Goal: Task Accomplishment & Management: Manage account settings

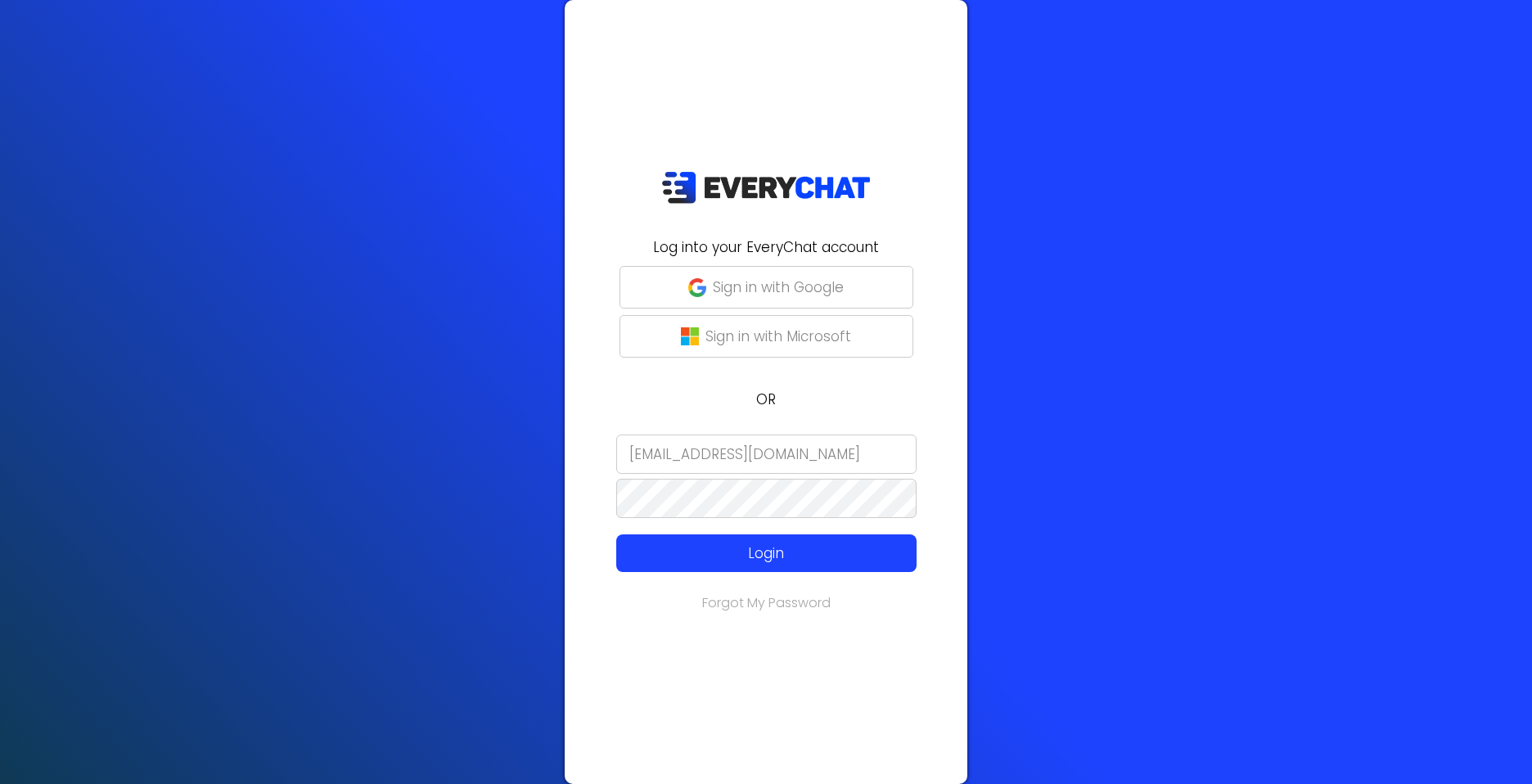
click at [788, 452] on input "[EMAIL_ADDRESS][DOMAIN_NAME]" at bounding box center [766, 454] width 300 height 39
click at [723, 650] on div "Log into your EveryChat account Sign in with Google Sign in with Microsoft OR […" at bounding box center [766, 392] width 402 height 784
click at [750, 548] on p "Login" at bounding box center [766, 553] width 240 height 21
click at [837, 289] on p "Sign in with Google" at bounding box center [778, 287] width 131 height 21
click at [869, 447] on input "[EMAIL_ADDRESS][DOMAIN_NAME]" at bounding box center [766, 454] width 300 height 39
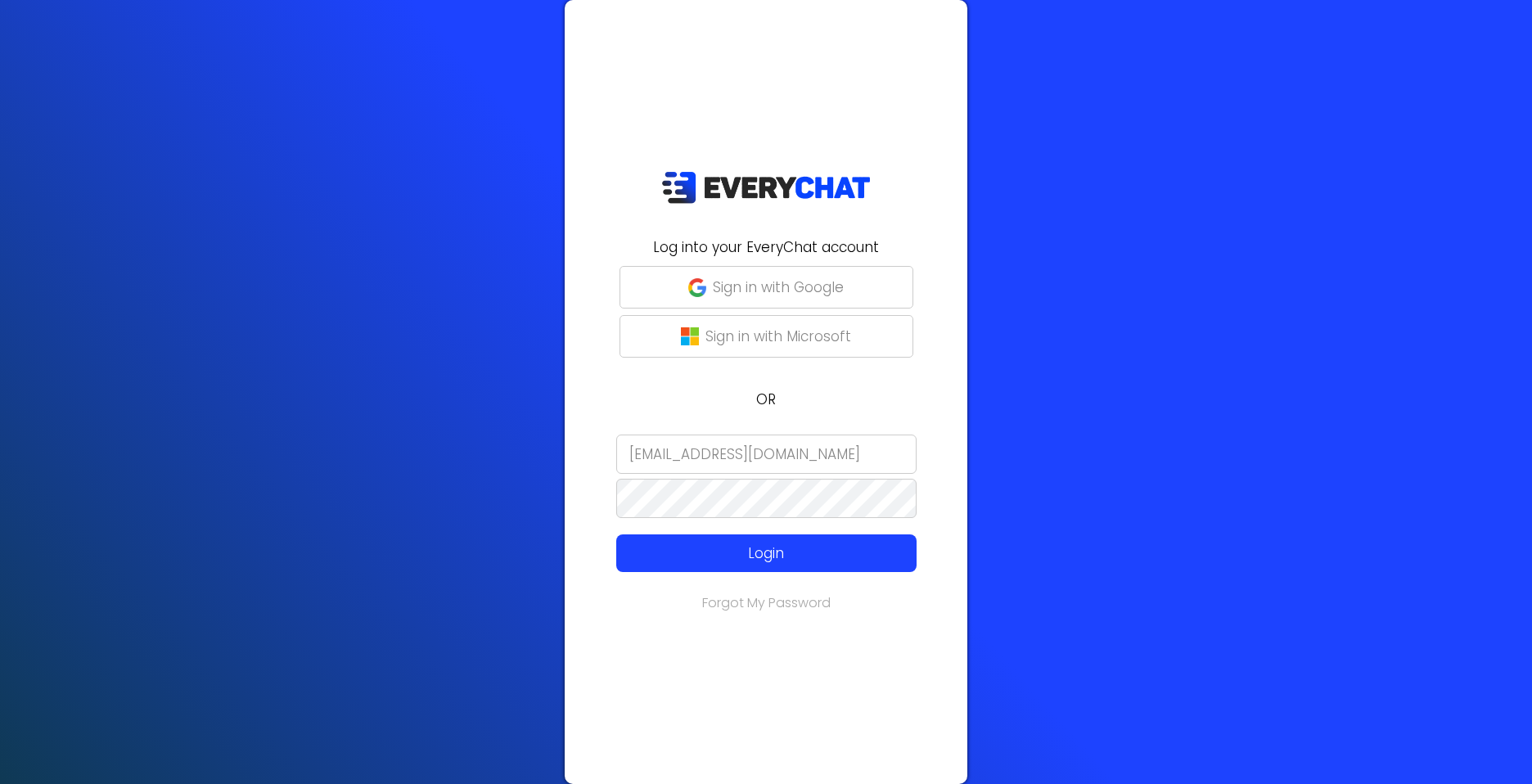
click at [708, 454] on input "[EMAIL_ADDRESS][DOMAIN_NAME]" at bounding box center [766, 454] width 300 height 39
drag, startPoint x: 877, startPoint y: 456, endPoint x: 446, endPoint y: 444, distance: 431.2
click at [447, 444] on div "Log into your EveryChat account Sign in with Google Sign in with Microsoft OR […" at bounding box center [766, 392] width 1532 height 784
type input "[PERSON_NAME][EMAIL_ADDRESS][DOMAIN_NAME]"
click at [782, 602] on link "Forgot My Password" at bounding box center [766, 602] width 129 height 19
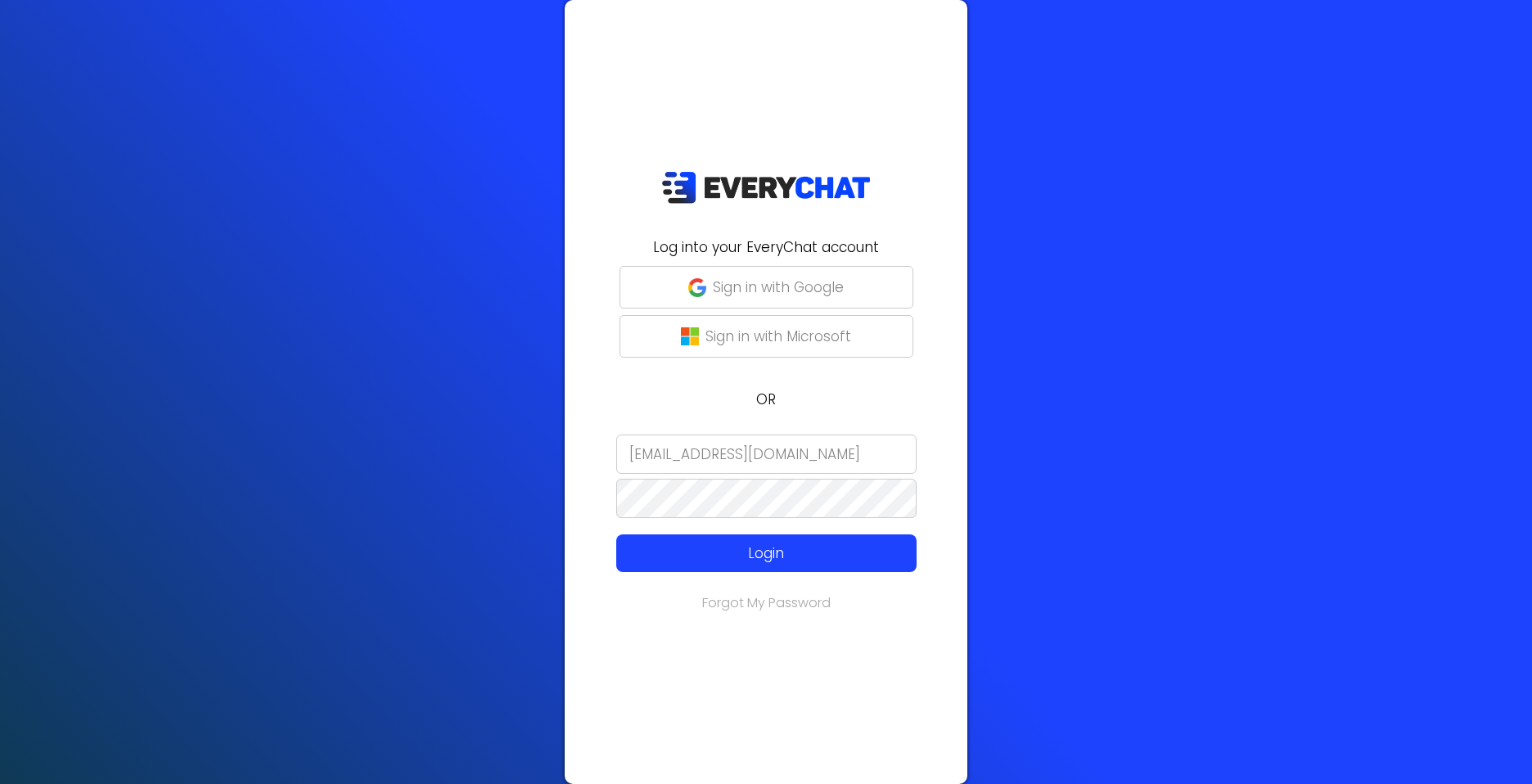
drag, startPoint x: 700, startPoint y: 455, endPoint x: 566, endPoint y: 441, distance: 134.7
click at [568, 442] on div "Log into your EveryChat account Sign in with Google Sign in with Microsoft OR […" at bounding box center [766, 392] width 402 height 784
type input "[PERSON_NAME][EMAIL_ADDRESS][DOMAIN_NAME]"
click at [543, 492] on div "Log into your EveryChat account Sign in with Google Sign in with Microsoft OR a…" at bounding box center [766, 392] width 1532 height 784
click at [723, 556] on p "Login" at bounding box center [766, 553] width 240 height 21
